Goal: Information Seeking & Learning: Learn about a topic

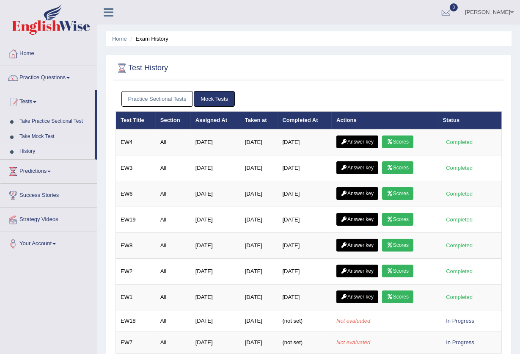
click at [164, 93] on link "Practice Sectional Tests" at bounding box center [157, 99] width 72 height 16
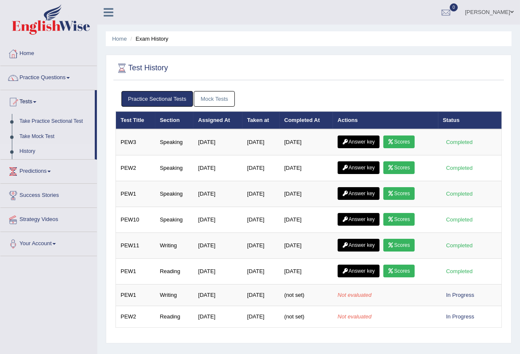
click at [204, 98] on link "Mock Tests" at bounding box center [214, 99] width 41 height 16
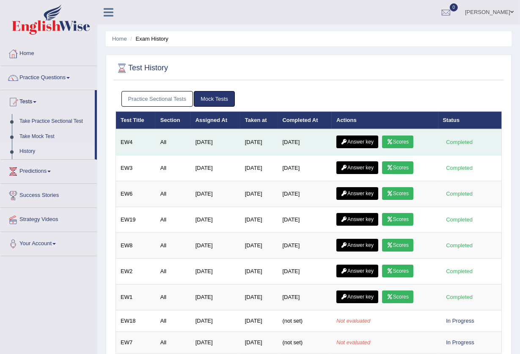
click at [409, 145] on link "Scores" at bounding box center [397, 141] width 31 height 13
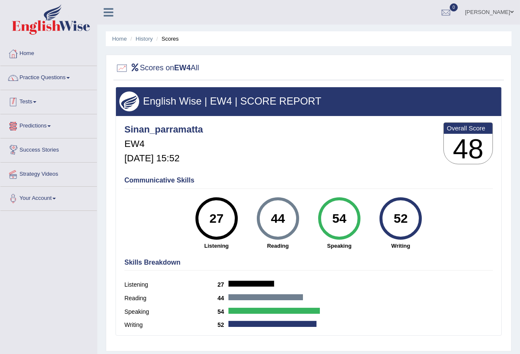
click at [45, 78] on link "Practice Questions" at bounding box center [48, 76] width 96 height 21
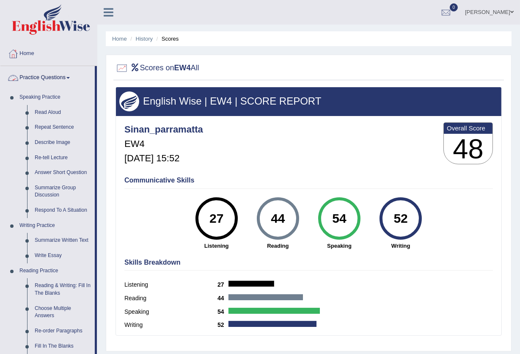
click at [55, 76] on link "Practice Questions" at bounding box center [47, 76] width 94 height 21
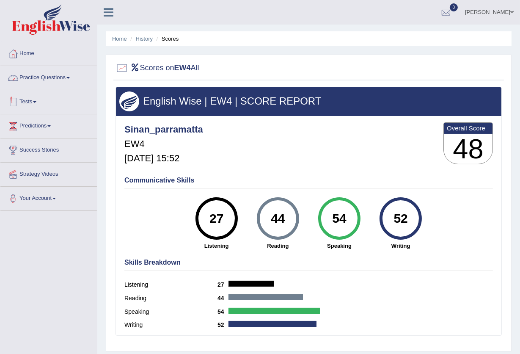
click at [34, 104] on link "Tests" at bounding box center [48, 100] width 96 height 21
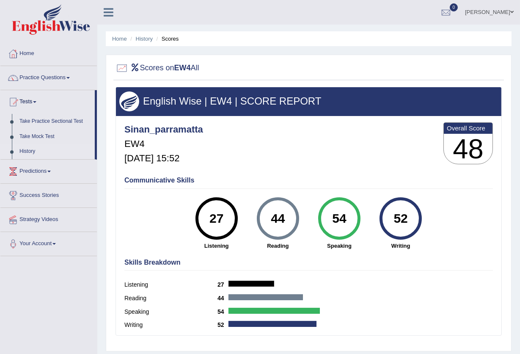
click at [25, 152] on link "History" at bounding box center [55, 151] width 79 height 15
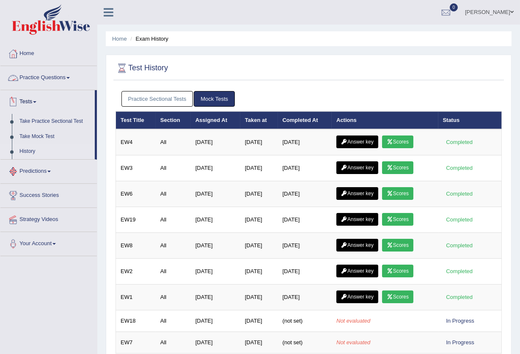
click at [32, 75] on link "Practice Questions" at bounding box center [48, 76] width 96 height 21
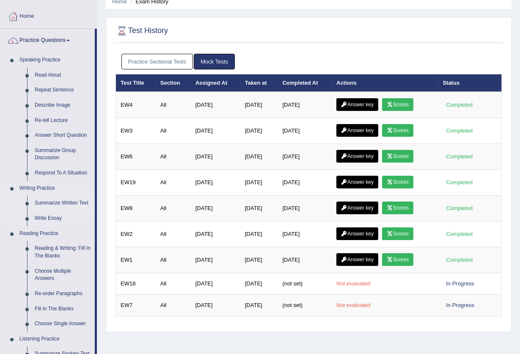
scroll to position [56, 0]
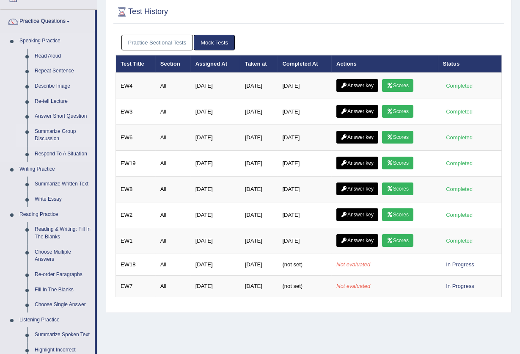
click at [53, 137] on link "Summarize Group Discussion" at bounding box center [63, 135] width 64 height 22
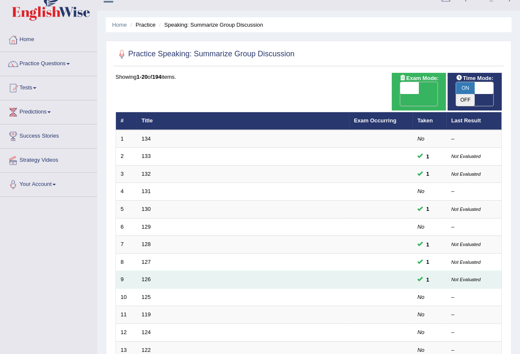
scroll to position [56, 0]
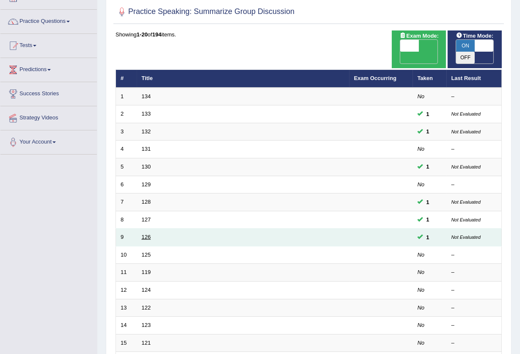
click at [150, 233] on link "126" at bounding box center [146, 236] width 9 height 6
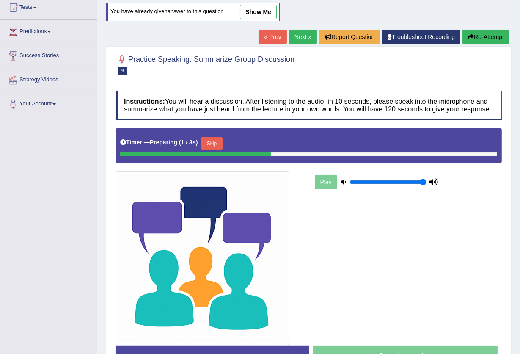
scroll to position [38, 0]
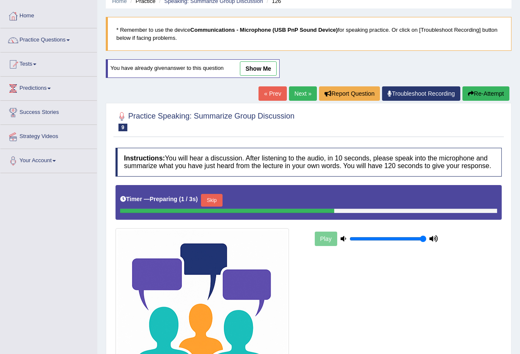
click at [255, 64] on link "show me" at bounding box center [258, 68] width 37 height 14
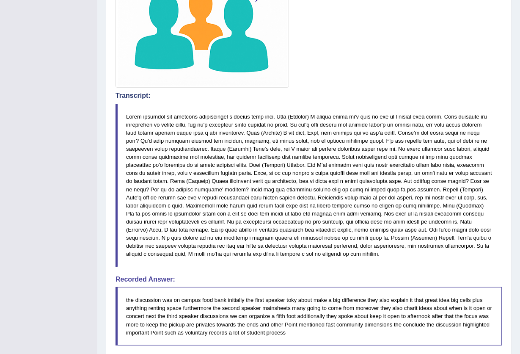
scroll to position [433, 0]
